Goal: Find specific page/section: Find specific page/section

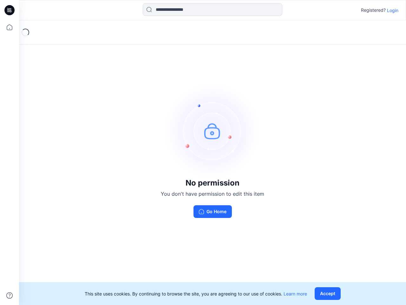
click at [203, 152] on img at bounding box center [212, 130] width 95 height 95
click at [10, 10] on icon at bounding box center [10, 10] width 3 height 0
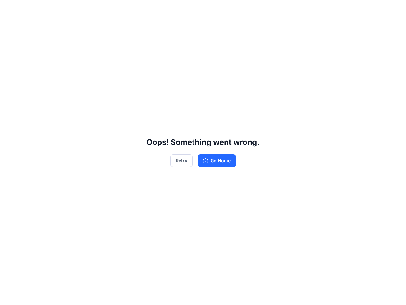
click at [10, 27] on div "Oops! Something went wrong. Retry Go Home" at bounding box center [203, 152] width 406 height 305
click at [10, 295] on div "Oops! Something went wrong. Retry Go Home" at bounding box center [203, 152] width 406 height 305
click at [213, 10] on div "Oops! Something went wrong. Retry Go Home" at bounding box center [203, 152] width 406 height 305
click at [393, 10] on div "Oops! Something went wrong. Retry Go Home" at bounding box center [203, 152] width 406 height 305
click at [329, 293] on div "Oops! Something went wrong. Retry Go Home" at bounding box center [203, 152] width 406 height 305
